Goal: Task Accomplishment & Management: Use online tool/utility

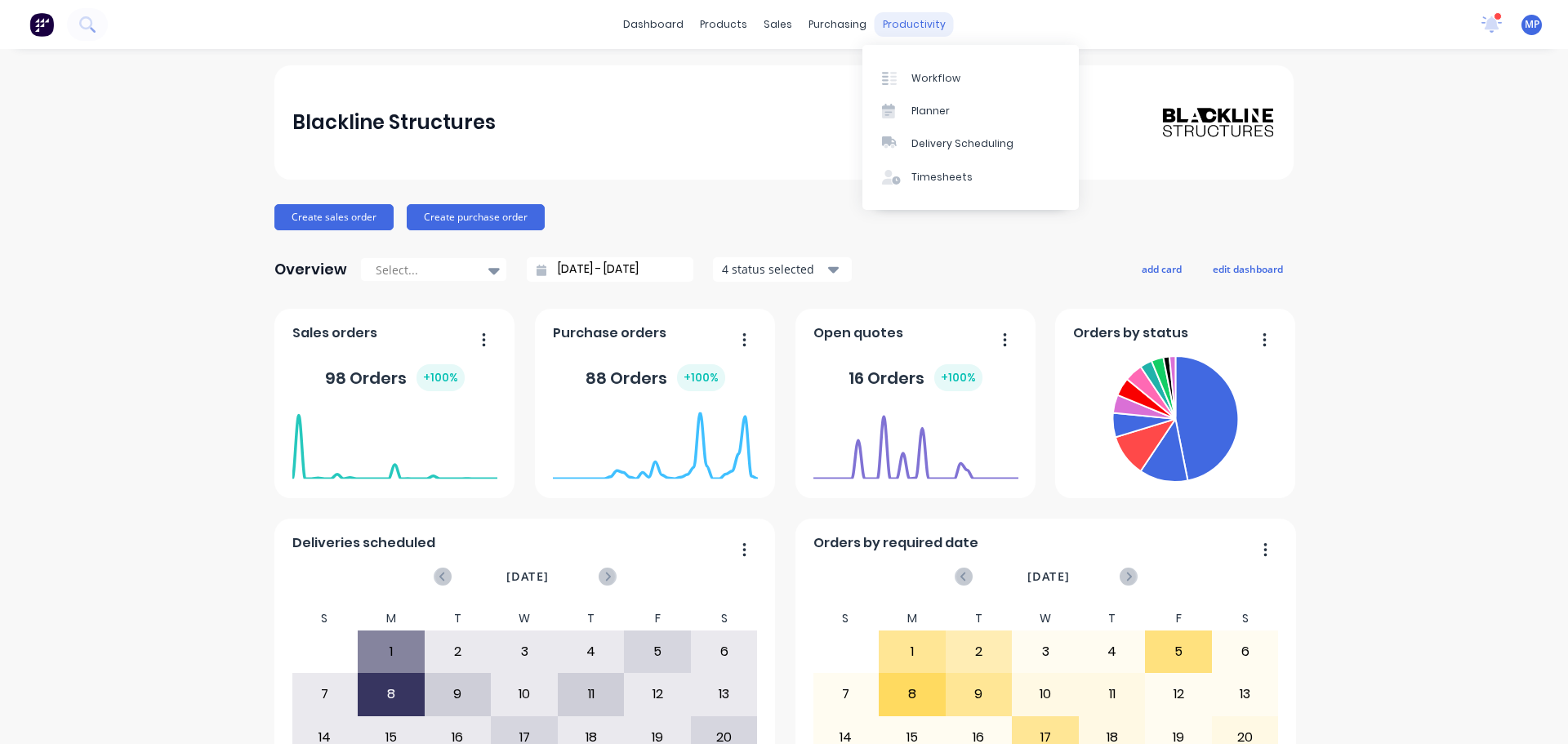
click at [900, 20] on div "productivity" at bounding box center [915, 24] width 79 height 24
click at [932, 109] on div "Planner" at bounding box center [931, 110] width 39 height 14
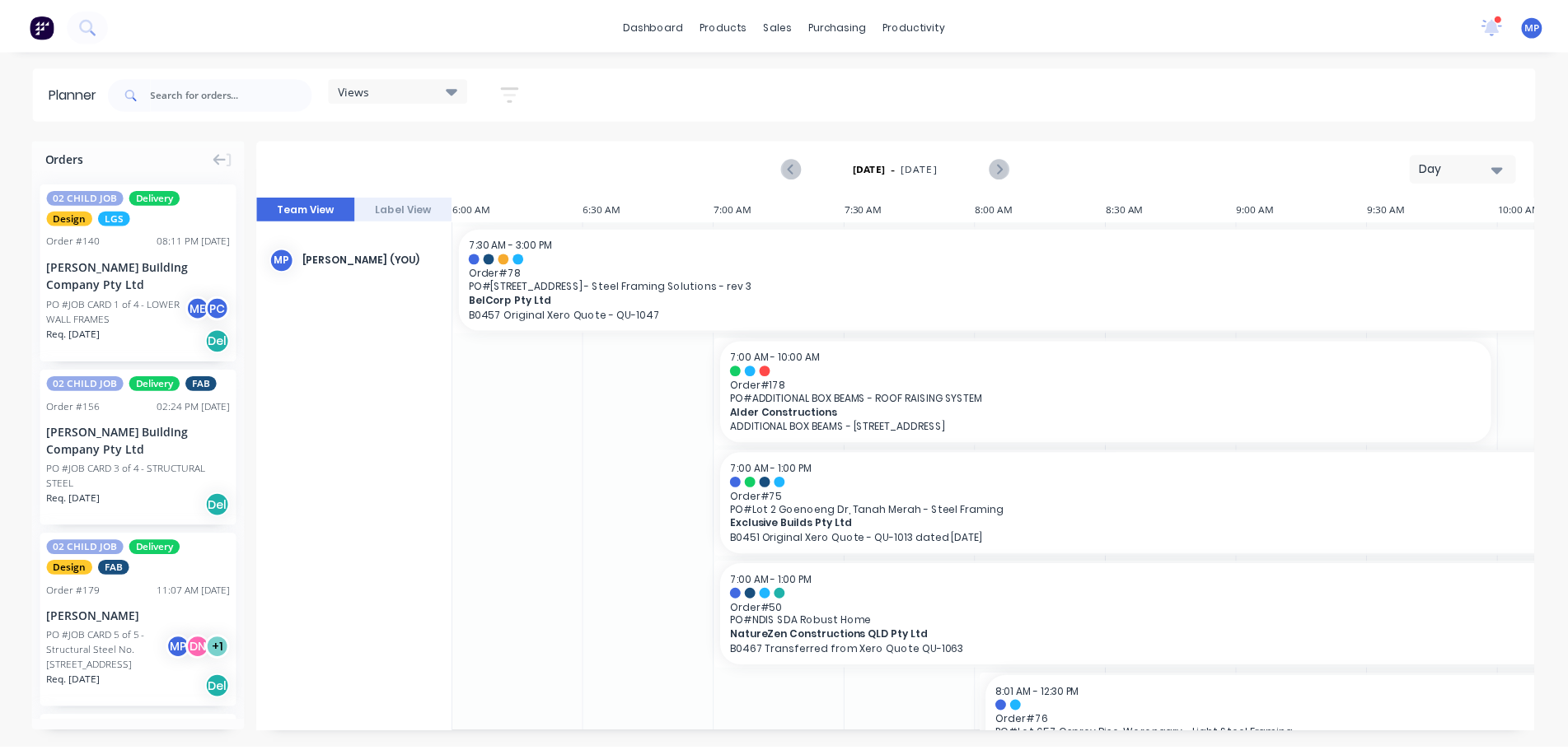
scroll to position [0, 792]
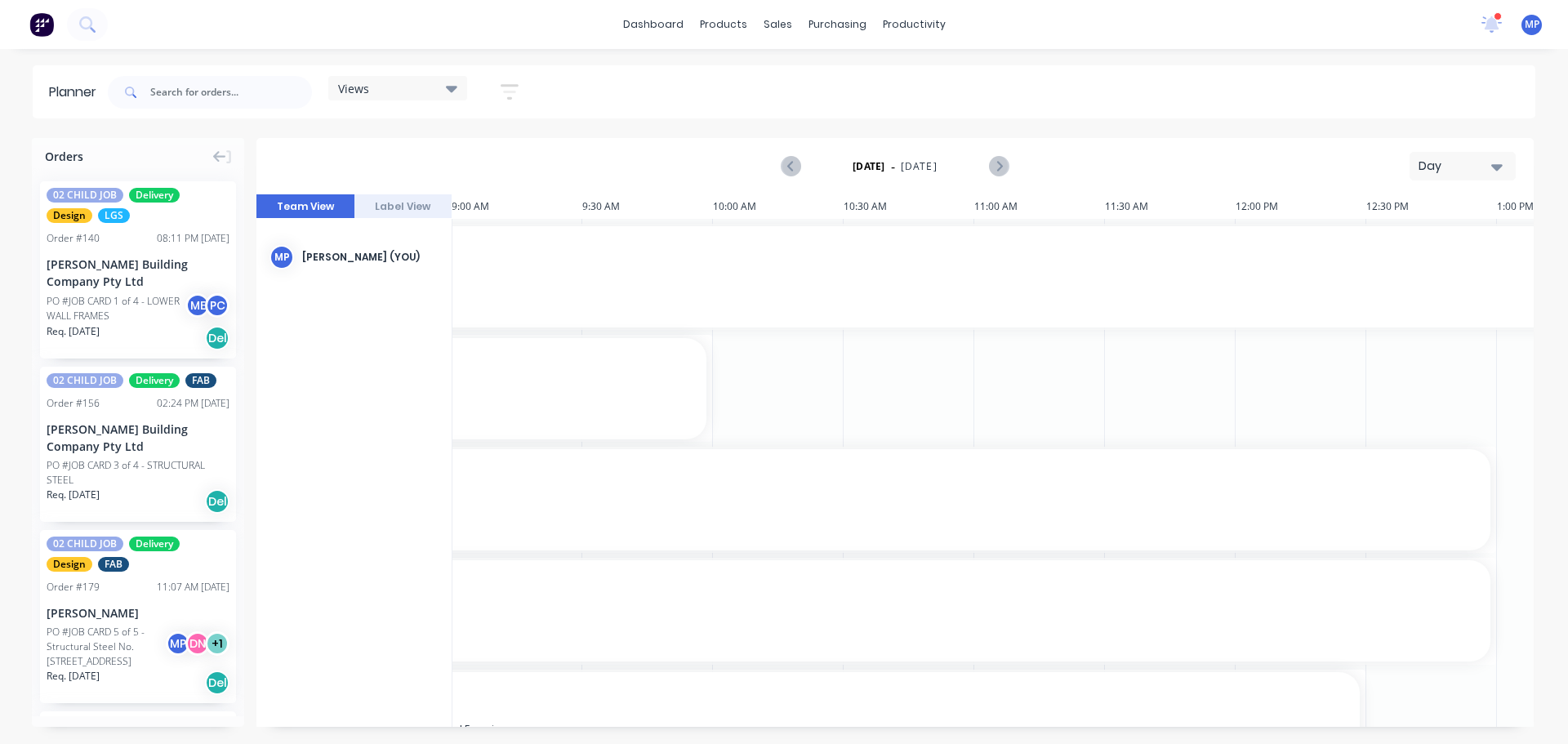
click at [1497, 17] on div at bounding box center [1498, 16] width 8 height 8
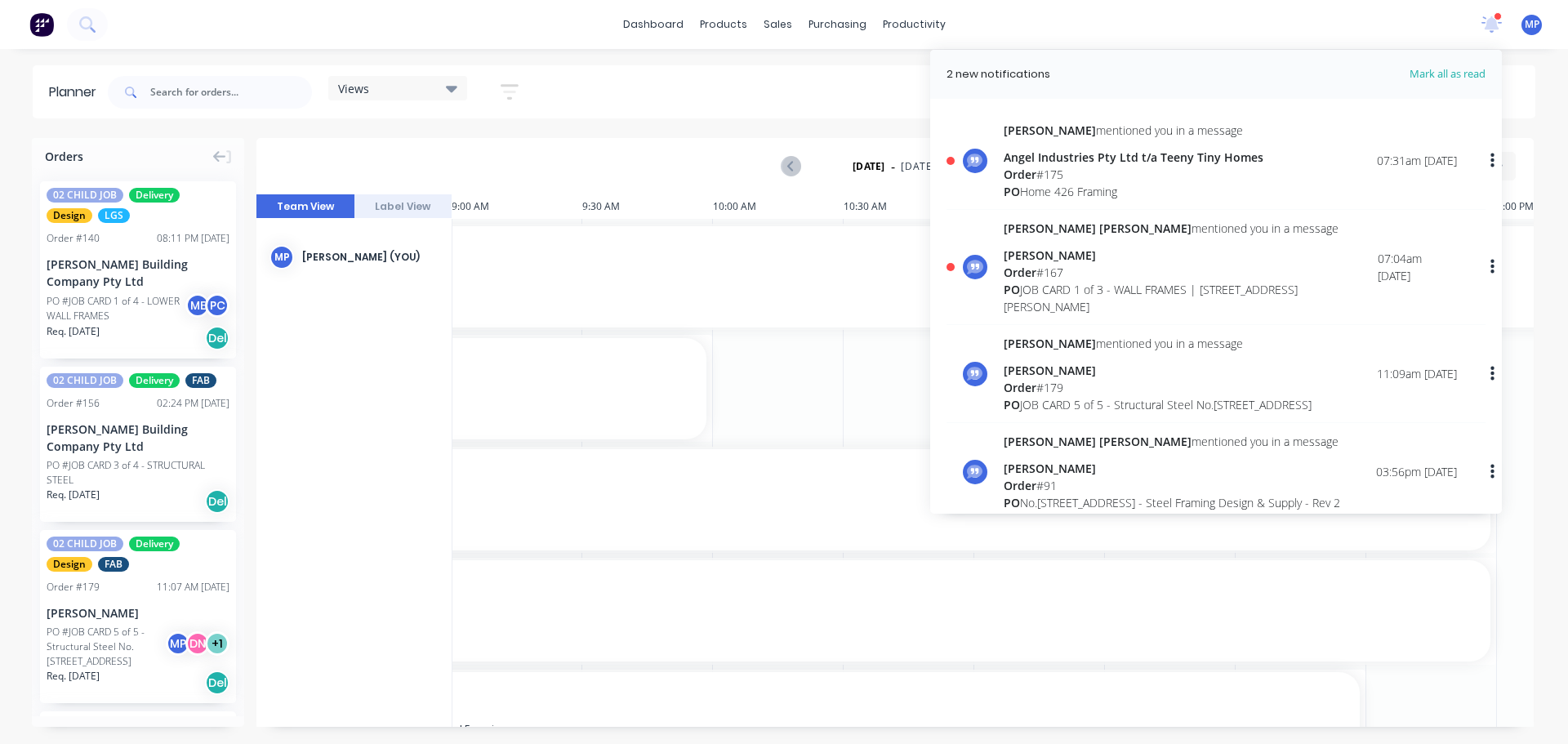
click at [1037, 166] on span "Order" at bounding box center [1020, 174] width 33 height 15
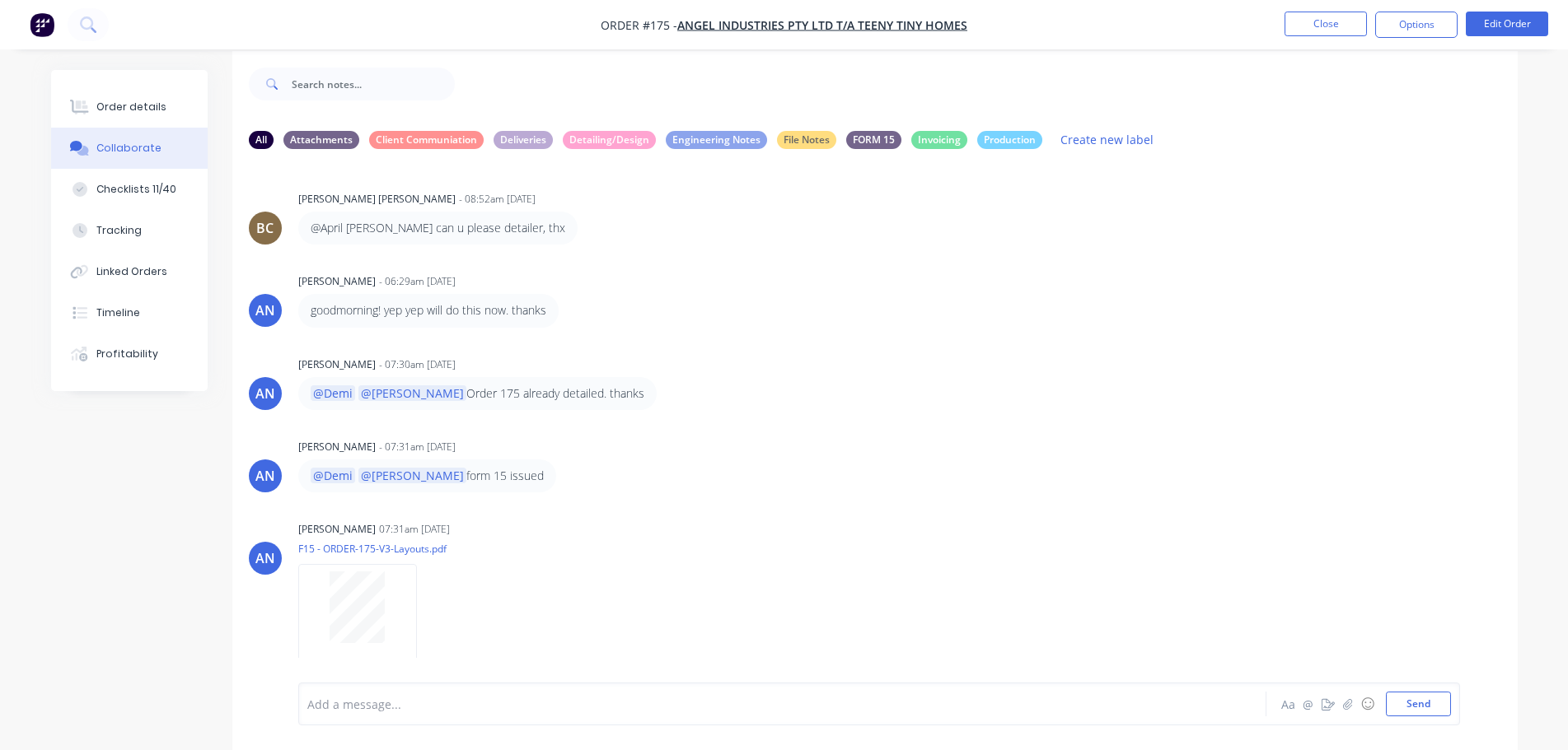
scroll to position [24, 0]
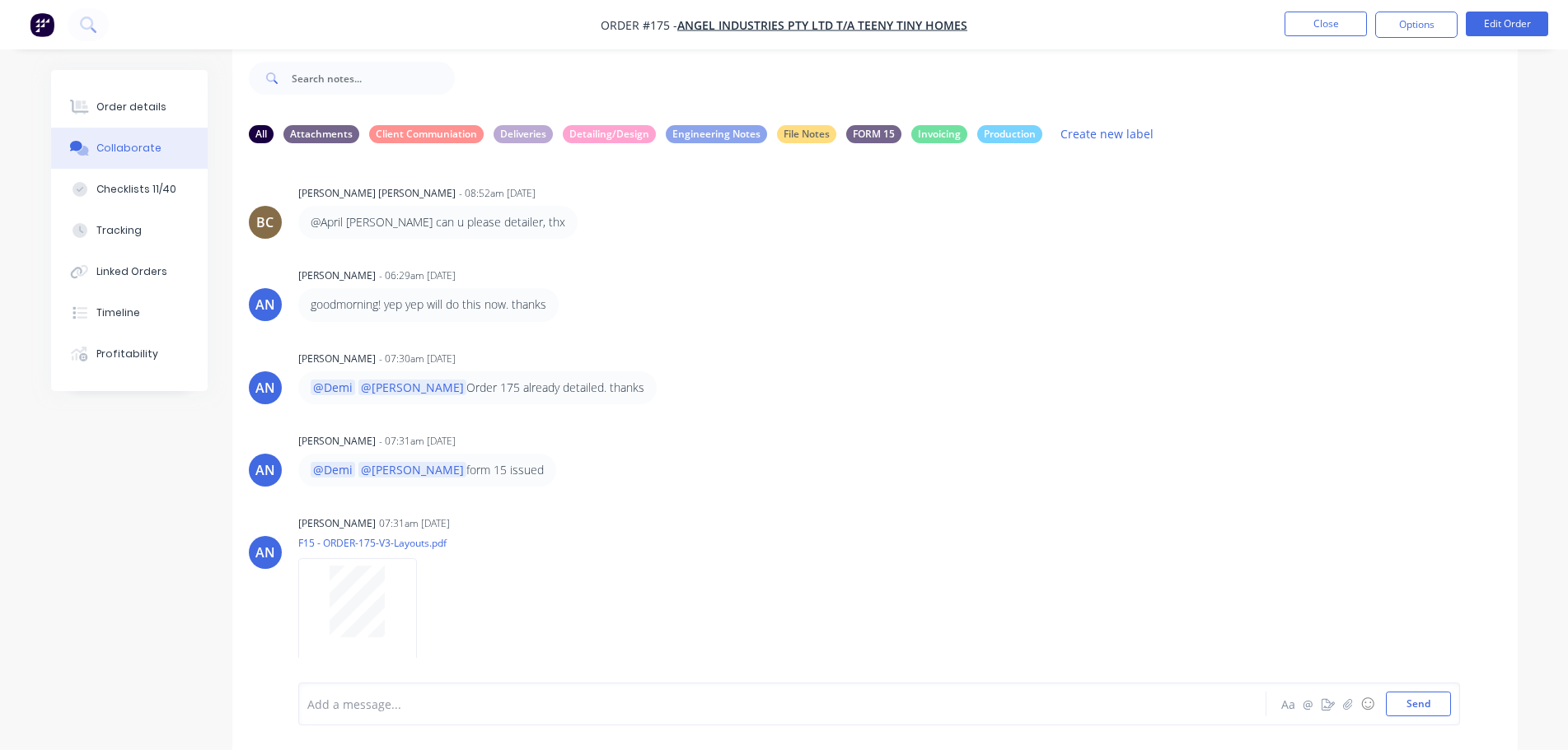
click at [1343, 298] on div "AN [PERSON_NAME] - 06:29am [DATE] goodmorning! yep yep will do this now. thanks" at bounding box center [874, 292] width 1285 height 57
click at [1297, 26] on button "Close" at bounding box center [1325, 23] width 83 height 24
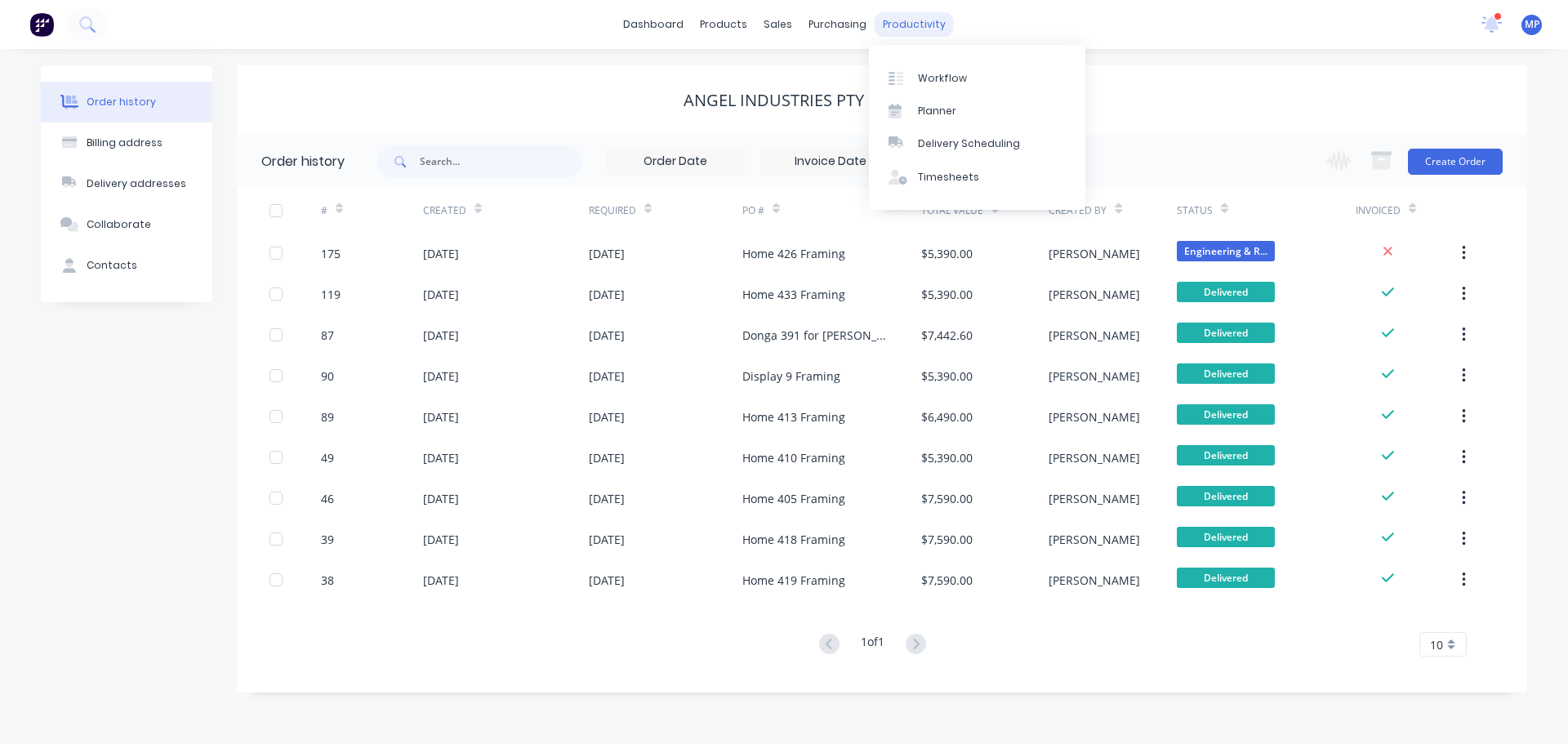
click at [886, 21] on div "productivity" at bounding box center [915, 24] width 79 height 24
click at [933, 111] on div "Planner" at bounding box center [937, 110] width 39 height 14
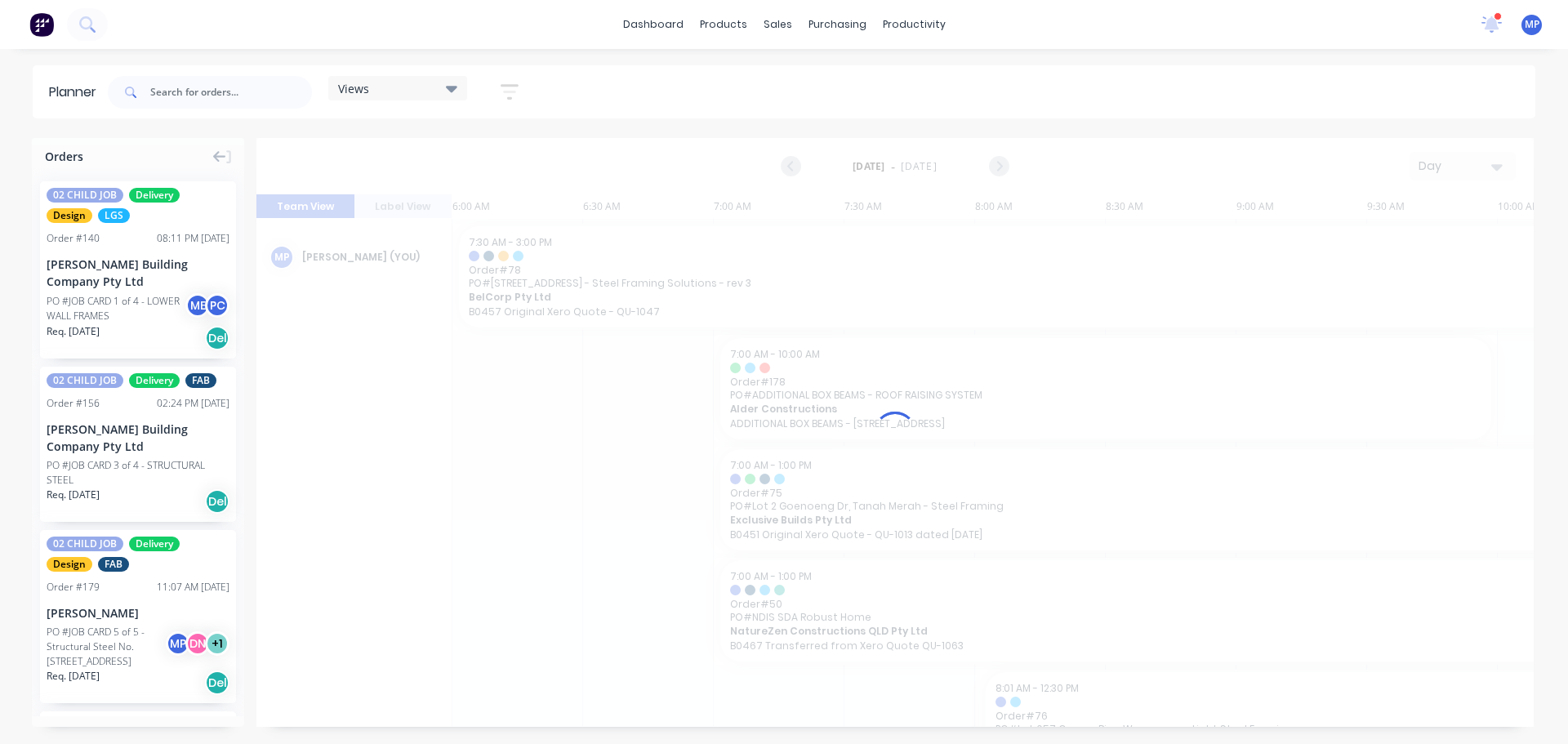
scroll to position [0, 785]
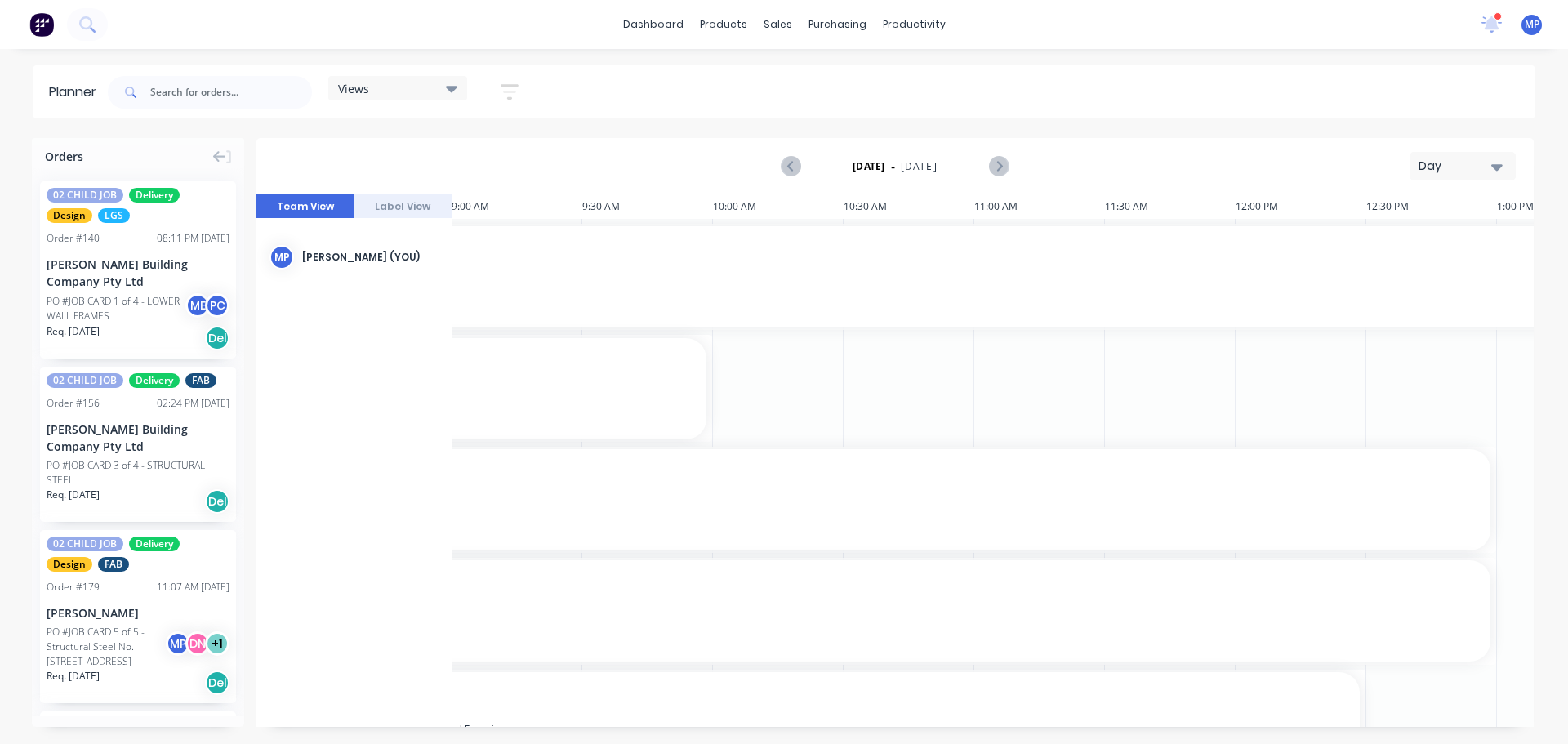
click at [1499, 161] on icon "button" at bounding box center [1497, 166] width 12 height 18
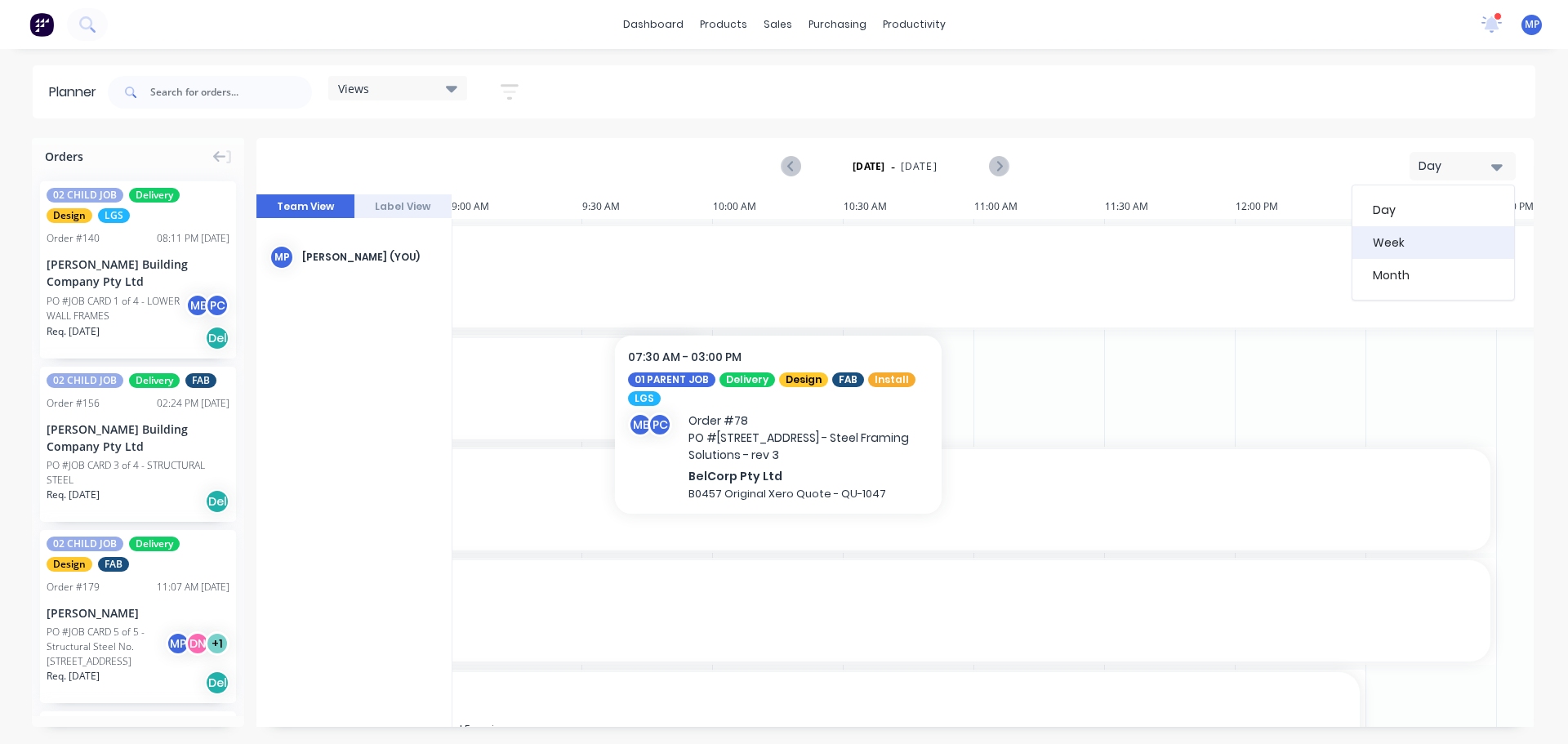
click at [1376, 242] on div "Week" at bounding box center [1433, 243] width 161 height 33
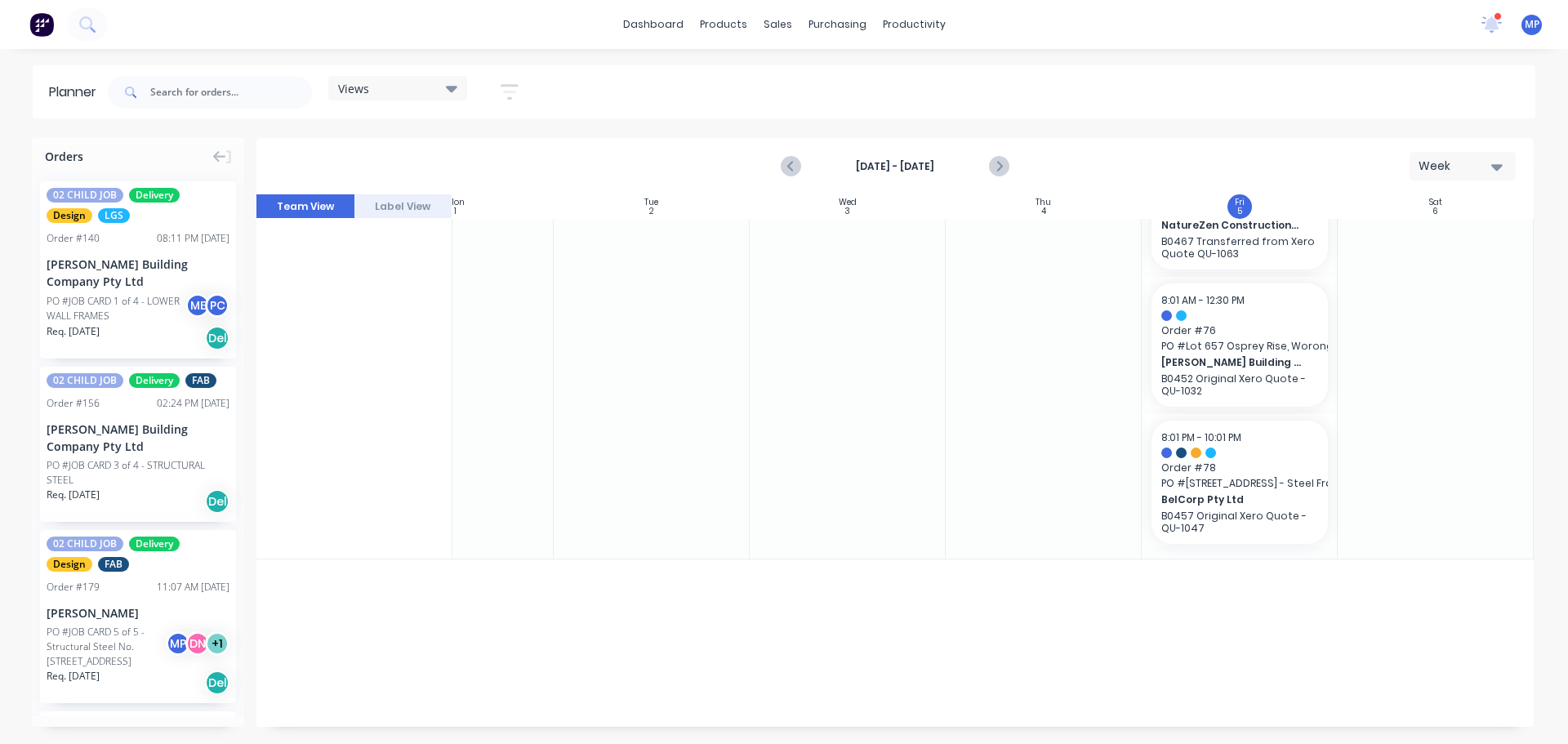
scroll to position [572, 298]
